Goal: Transaction & Acquisition: Obtain resource

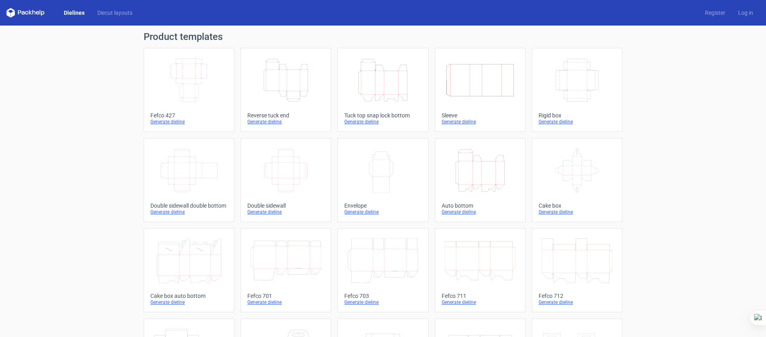
click at [379, 102] on icon "Height Depth Width" at bounding box center [382, 80] width 71 height 45
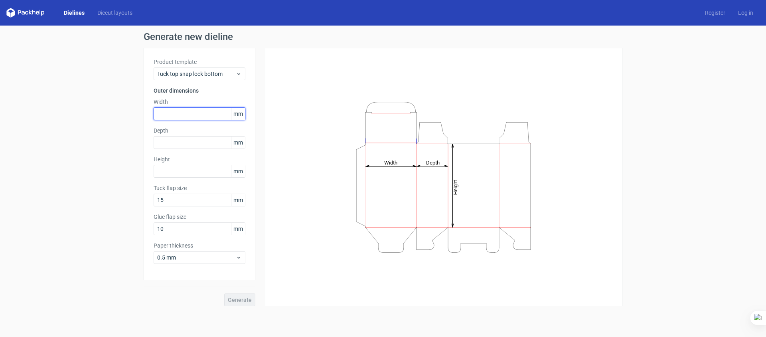
click at [184, 115] on input "text" at bounding box center [200, 113] width 92 height 13
type input "95"
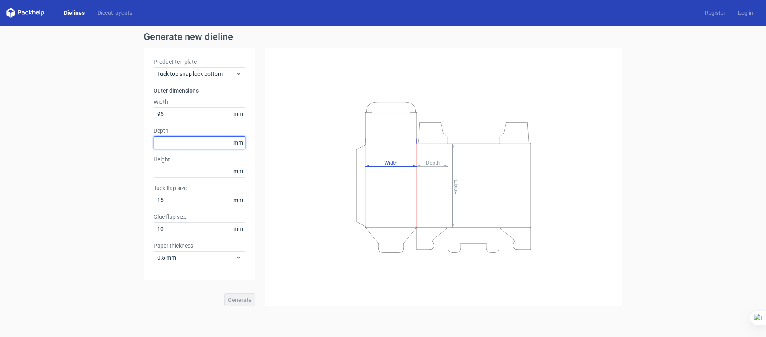
click at [196, 137] on input "text" at bounding box center [200, 142] width 92 height 13
type input "58"
click at [170, 171] on input "text" at bounding box center [200, 171] width 92 height 13
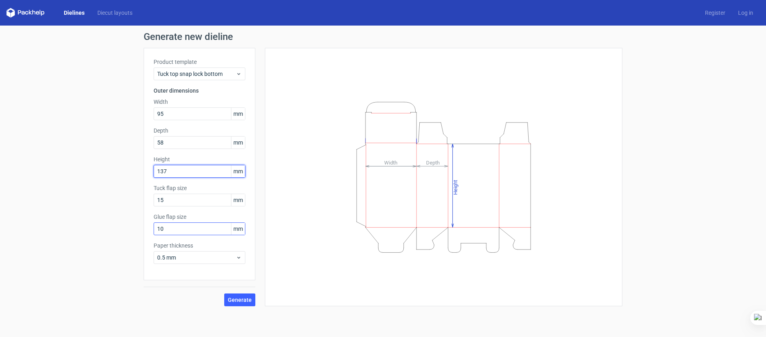
type input "137"
click at [170, 227] on input "10" at bounding box center [200, 228] width 92 height 13
type input "12"
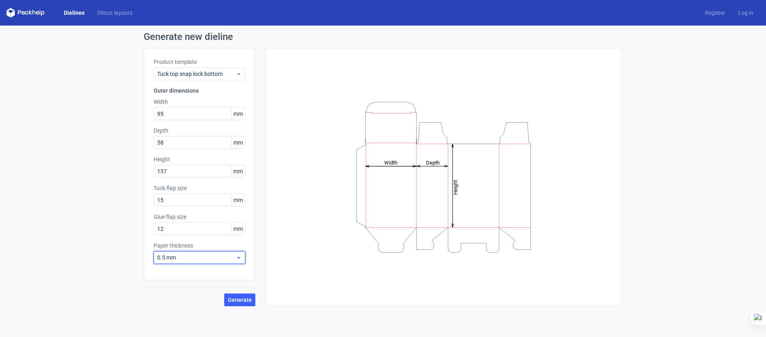
click at [179, 257] on span "0.5 mm" at bounding box center [196, 257] width 79 height 8
click at [169, 200] on div "1 mm" at bounding box center [199, 201] width 85 height 13
click at [242, 302] on span "Generate" at bounding box center [240, 300] width 24 height 6
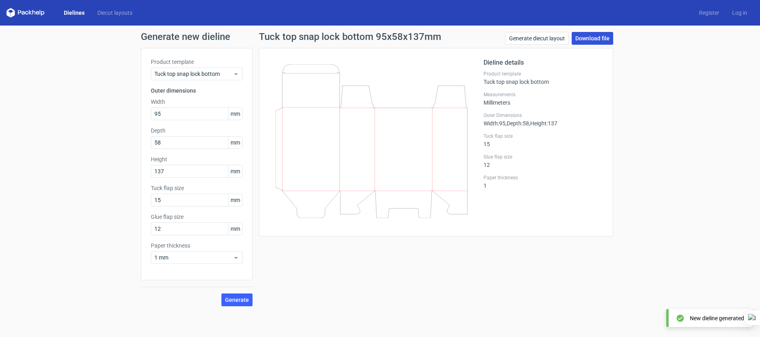
click at [590, 38] on link "Download file" at bounding box center [592, 38] width 41 height 13
click at [749, 163] on div "Generate new dieline Product template Tuck top snap lock bottom Outer dimension…" at bounding box center [380, 169] width 760 height 287
drag, startPoint x: 162, startPoint y: 113, endPoint x: 145, endPoint y: 116, distance: 17.8
click at [145, 116] on div "Product template Tuck top snap lock bottom Outer dimensions Width 95 mm Depth 5…" at bounding box center [197, 164] width 112 height 232
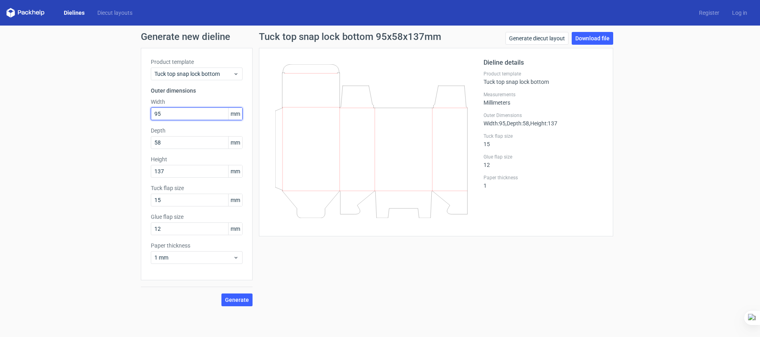
drag, startPoint x: 172, startPoint y: 115, endPoint x: 140, endPoint y: 126, distance: 33.6
click at [141, 126] on div "Product template Tuck top snap lock bottom Outer dimensions Width 95 mm Depth 5…" at bounding box center [197, 164] width 112 height 232
click at [140, 126] on div "Generate new dieline Product template Tuck top snap lock bottom Outer dimension…" at bounding box center [380, 169] width 760 height 287
drag, startPoint x: 163, startPoint y: 111, endPoint x: 130, endPoint y: 121, distance: 35.0
click at [130, 121] on div "Generate new dieline Product template Tuck top snap lock bottom Outer dimension…" at bounding box center [380, 169] width 760 height 287
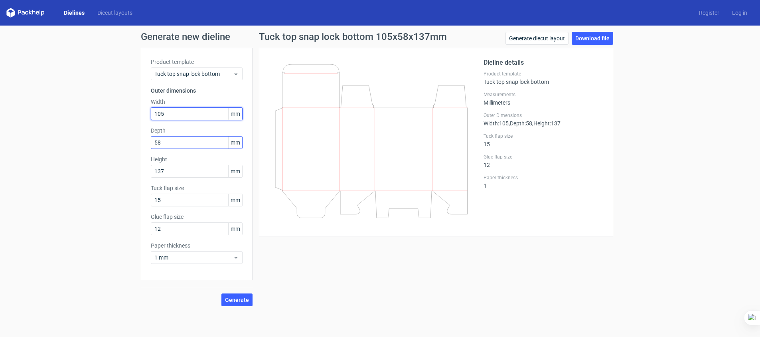
type input "105"
drag, startPoint x: 163, startPoint y: 142, endPoint x: 150, endPoint y: 150, distance: 15.7
click at [150, 150] on div "Product template Tuck top snap lock bottom Outer dimensions Width 105 mm Depth …" at bounding box center [197, 164] width 112 height 232
type input "60"
drag, startPoint x: 164, startPoint y: 171, endPoint x: 145, endPoint y: 177, distance: 20.3
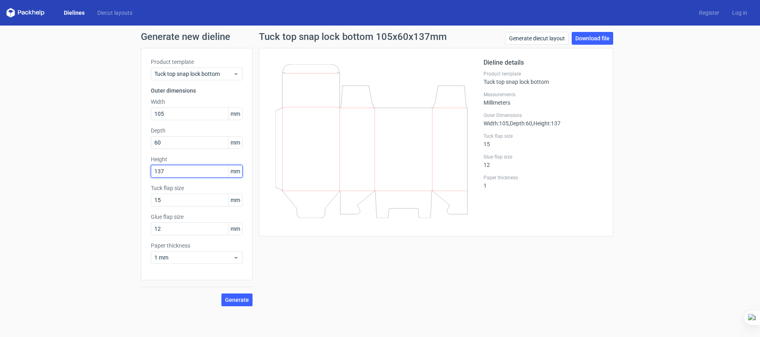
click at [145, 177] on div "Product template Tuck top snap lock bottom Outer dimensions Width 105 mm Depth …" at bounding box center [197, 164] width 112 height 232
type input "150"
click at [232, 297] on span "Generate" at bounding box center [237, 300] width 24 height 6
click at [591, 40] on link "Download file" at bounding box center [592, 38] width 41 height 13
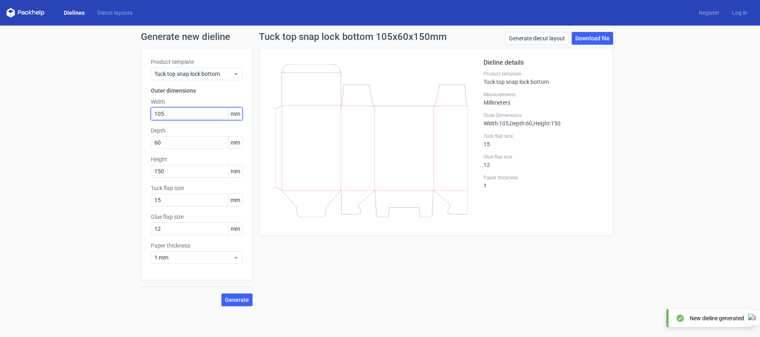
drag, startPoint x: 180, startPoint y: 114, endPoint x: 132, endPoint y: 136, distance: 52.7
click at [132, 136] on div "Generate new dieline Product template Tuck top snap lock bottom Outer dimension…" at bounding box center [380, 169] width 760 height 287
type input "140"
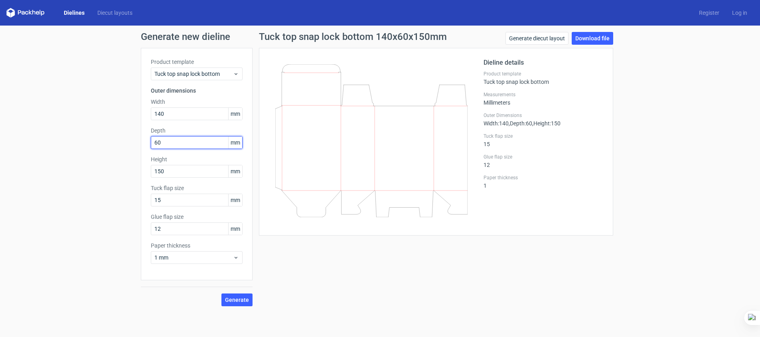
drag, startPoint x: 174, startPoint y: 144, endPoint x: 125, endPoint y: 164, distance: 52.8
click at [125, 164] on div "Generate new dieline Product template Tuck top snap lock bottom Outer dimension…" at bounding box center [380, 169] width 760 height 287
type input "80"
drag, startPoint x: 170, startPoint y: 172, endPoint x: 130, endPoint y: 191, distance: 44.3
click at [130, 191] on div "Generate new dieline Product template Tuck top snap lock bottom Outer dimension…" at bounding box center [380, 169] width 760 height 287
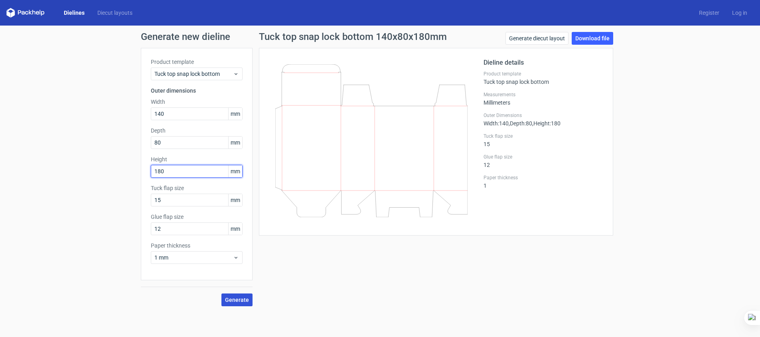
type input "180"
click at [241, 297] on span "Generate" at bounding box center [237, 300] width 24 height 6
click at [594, 37] on link "Download file" at bounding box center [592, 38] width 41 height 13
click at [719, 138] on div "Generate new dieline Product template Tuck top snap lock bottom Outer dimension…" at bounding box center [380, 169] width 760 height 287
drag, startPoint x: 674, startPoint y: 109, endPoint x: 678, endPoint y: 106, distance: 4.2
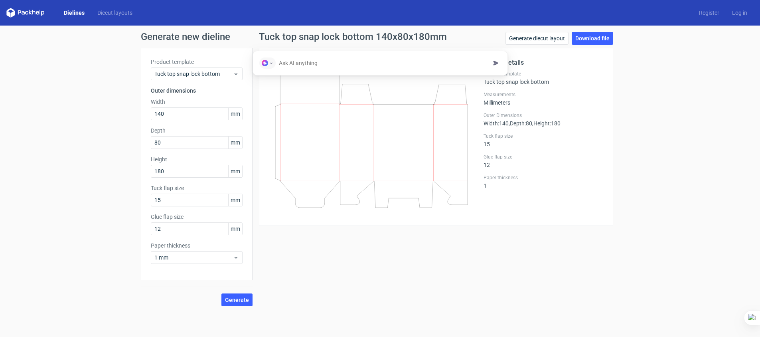
click at [677, 106] on div "Generate new dieline Product template Tuck top snap lock bottom Outer dimension…" at bounding box center [380, 169] width 760 height 287
